Goal: Navigation & Orientation: Find specific page/section

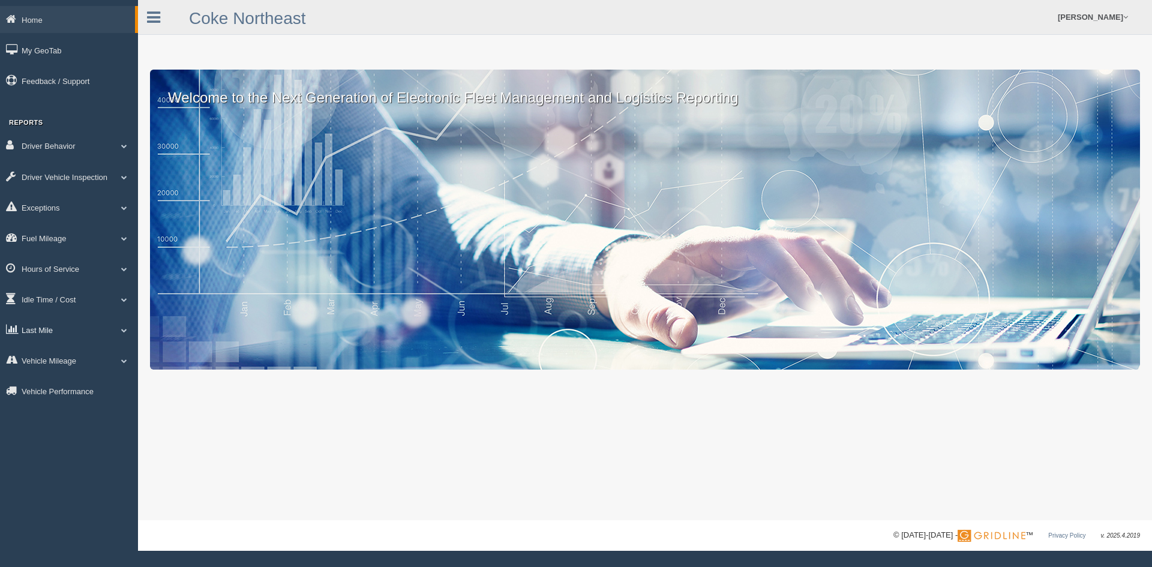
click at [41, 331] on link "Last Mile" at bounding box center [69, 329] width 138 height 27
click at [56, 378] on link "Zone Editor" at bounding box center [78, 380] width 113 height 22
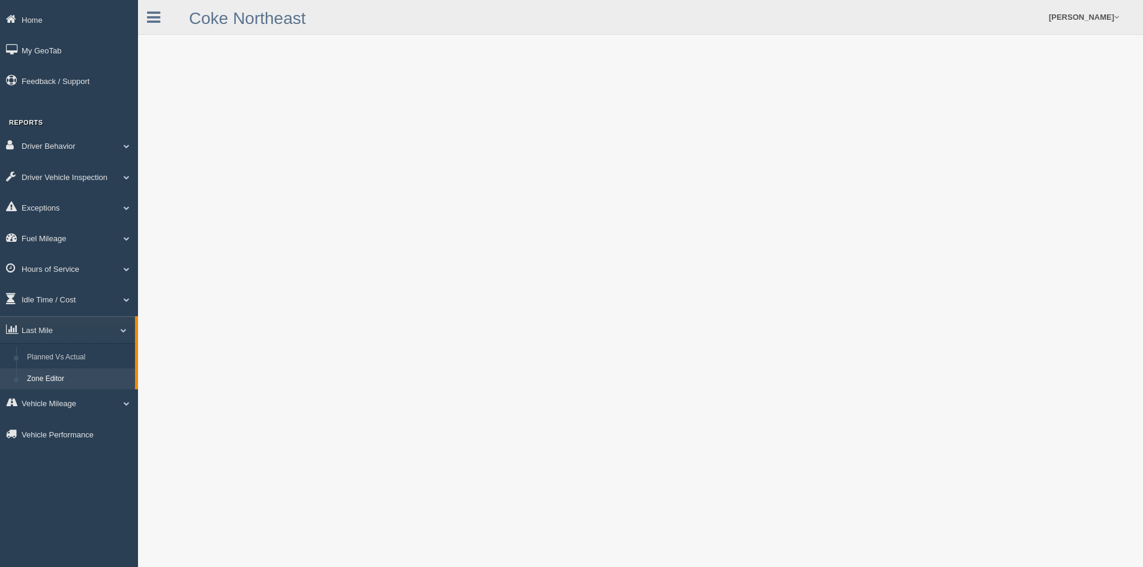
click at [53, 379] on link "Zone Editor" at bounding box center [78, 380] width 113 height 22
